Goal: Task Accomplishment & Management: Use online tool/utility

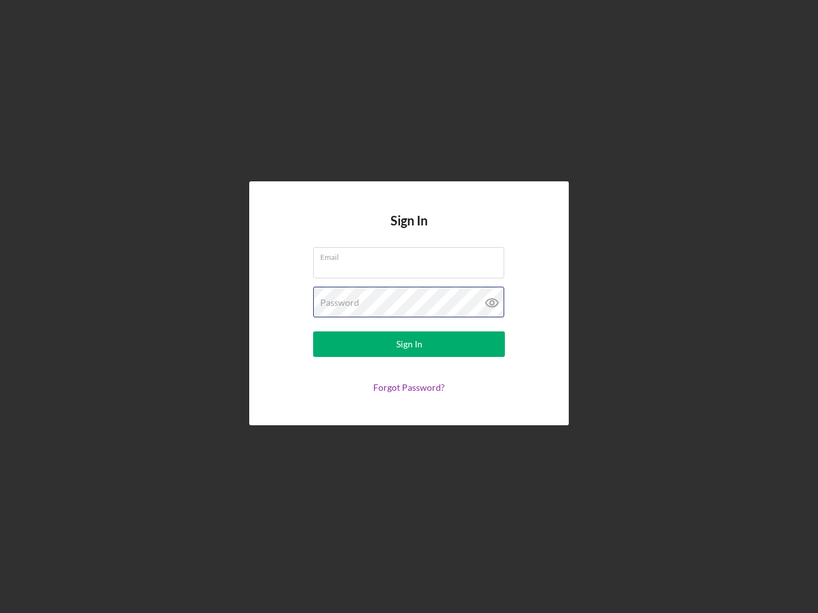
click at [409, 307] on div "Password" at bounding box center [409, 303] width 192 height 32
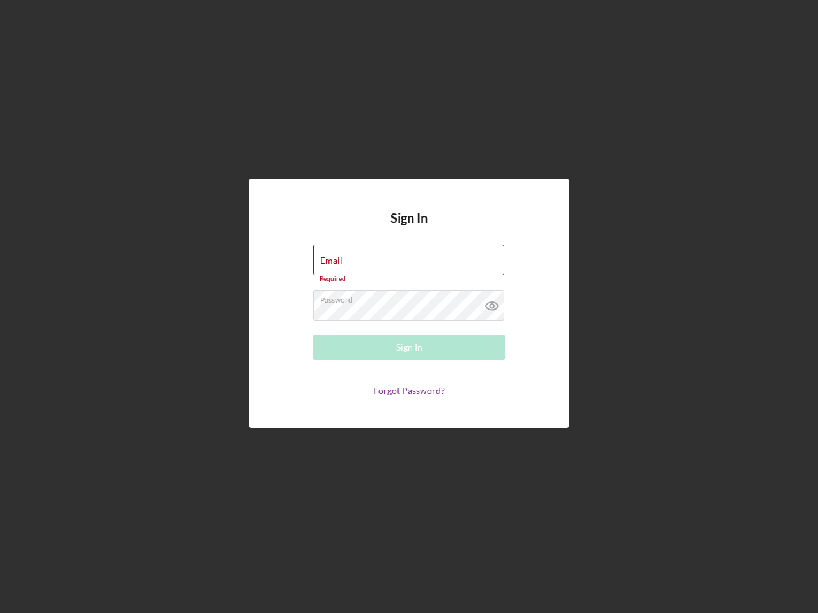
click at [492, 303] on icon at bounding box center [492, 306] width 32 height 32
